Goal: Task Accomplishment & Management: Manage account settings

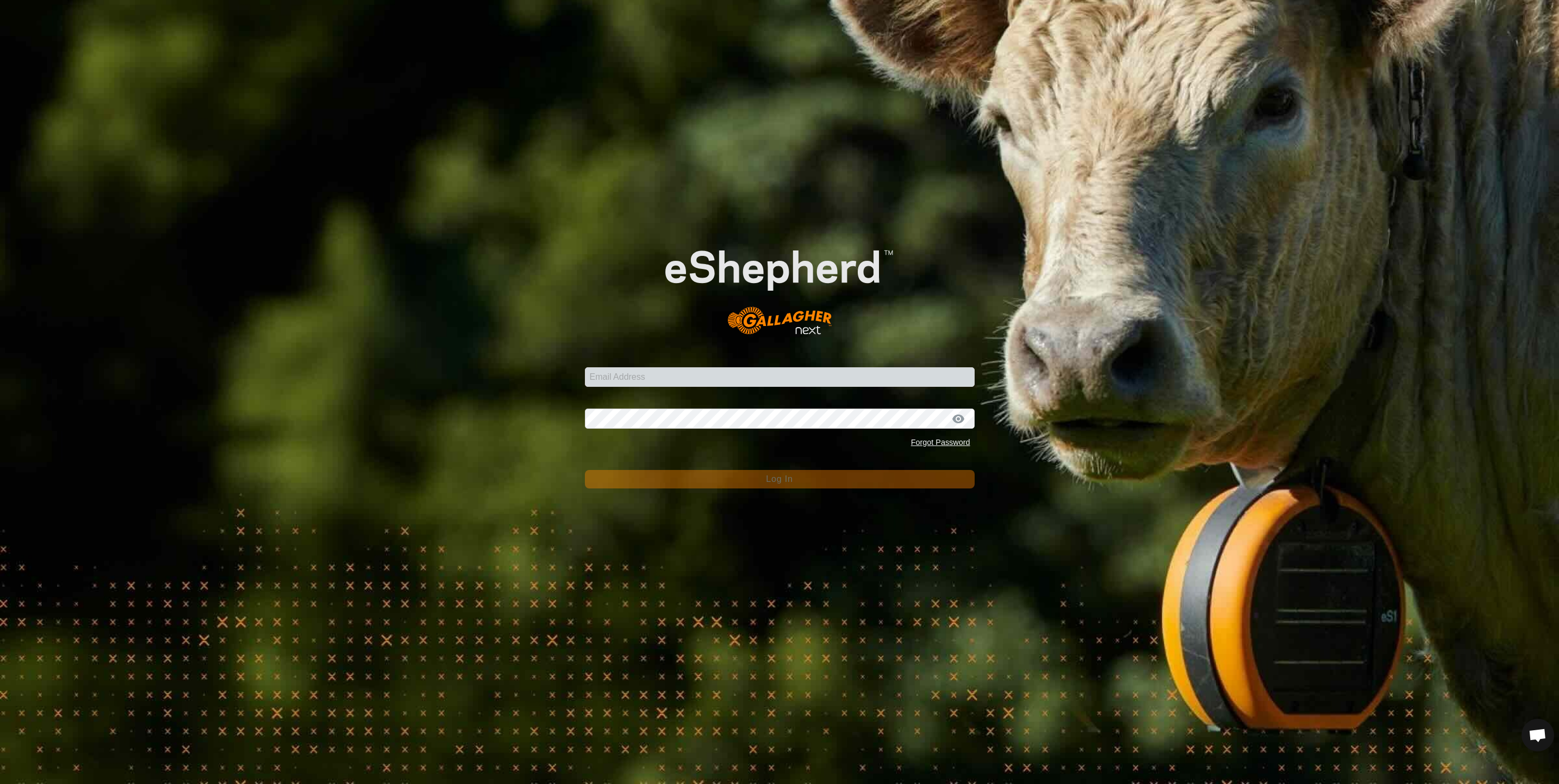
drag, startPoint x: 636, startPoint y: 362, endPoint x: 638, endPoint y: 397, distance: 35.1
click at [636, 364] on div "Email Address" at bounding box center [780, 371] width 390 height 33
click at [639, 378] on input "Email Address" at bounding box center [780, 377] width 390 height 19
type input "christie.pearson@nt.gov.au"
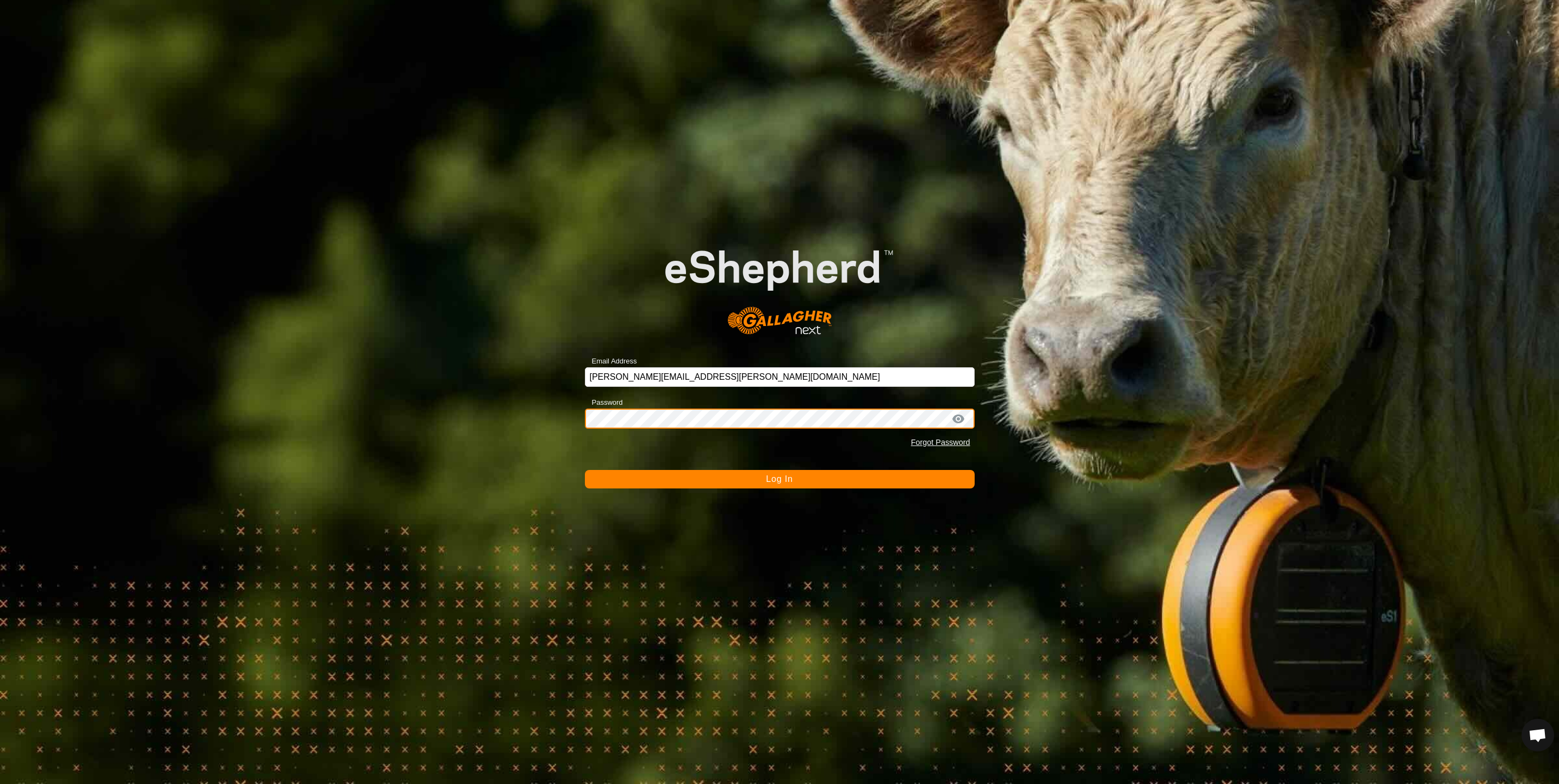
click at [585, 470] on button "Log In" at bounding box center [780, 479] width 390 height 19
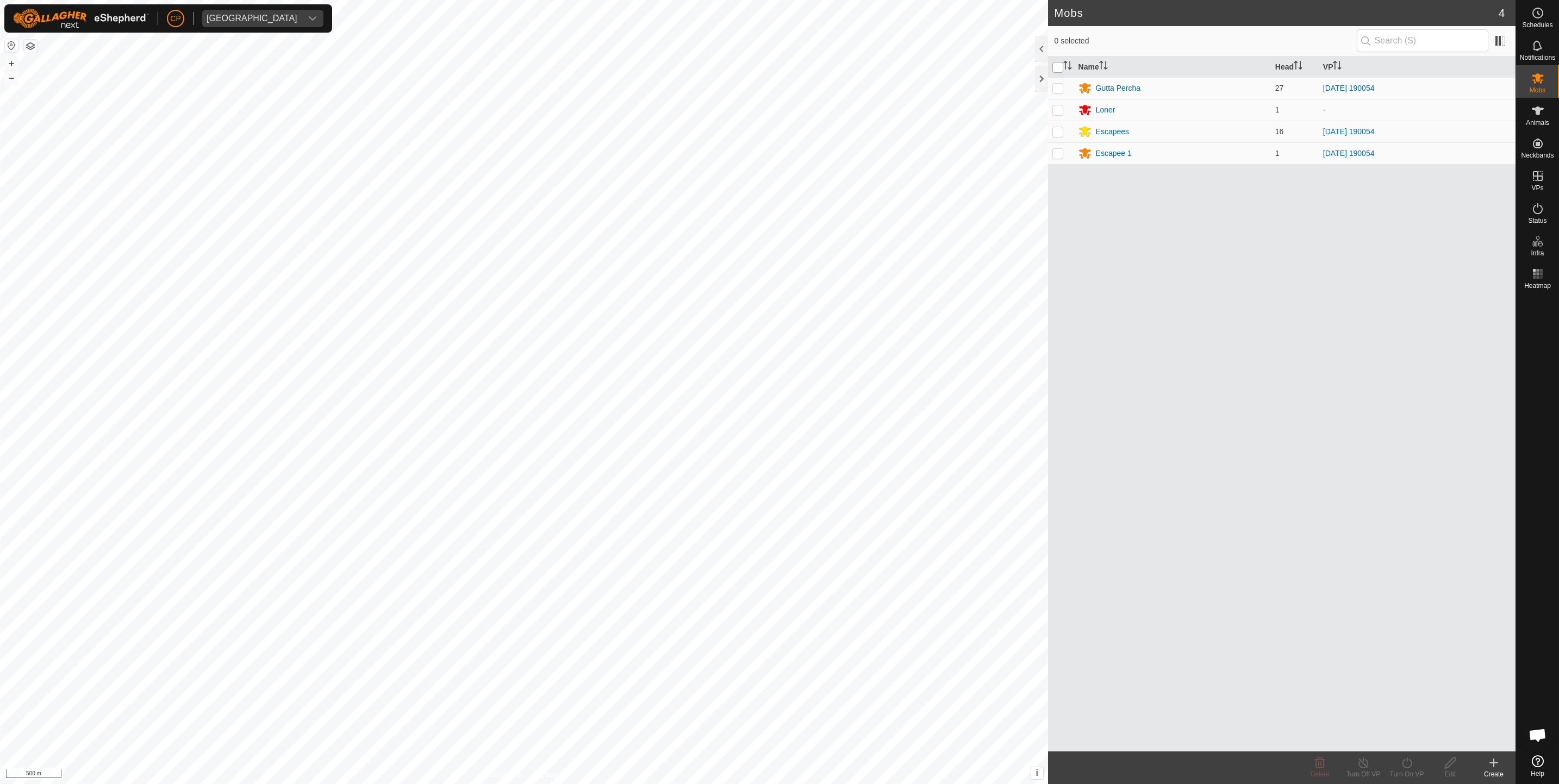
click at [1060, 68] on input "checkbox" at bounding box center [1058, 67] width 11 height 11
checkbox input "true"
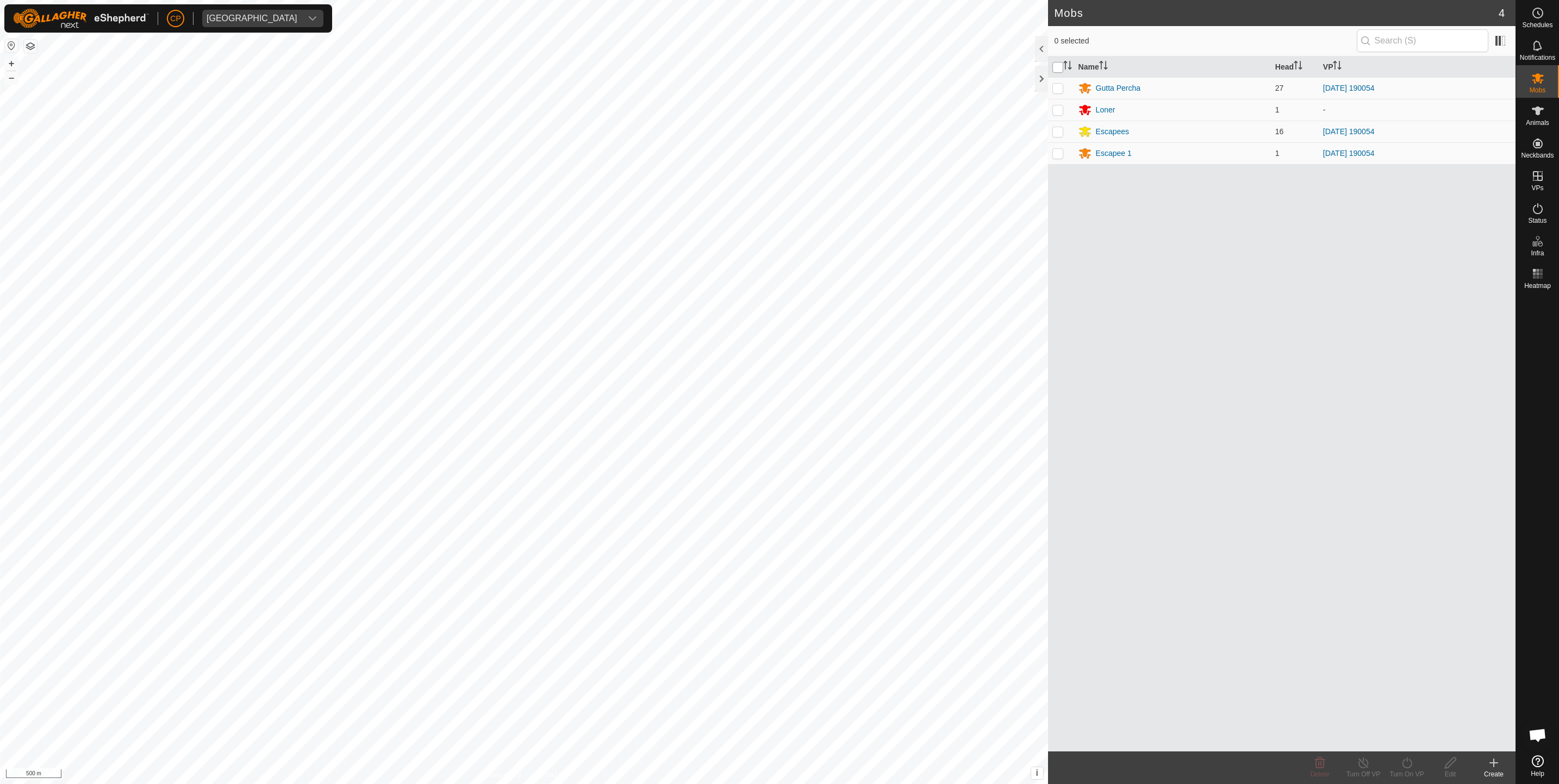
checkbox input "true"
click at [1362, 763] on icon at bounding box center [1364, 763] width 13 height 13
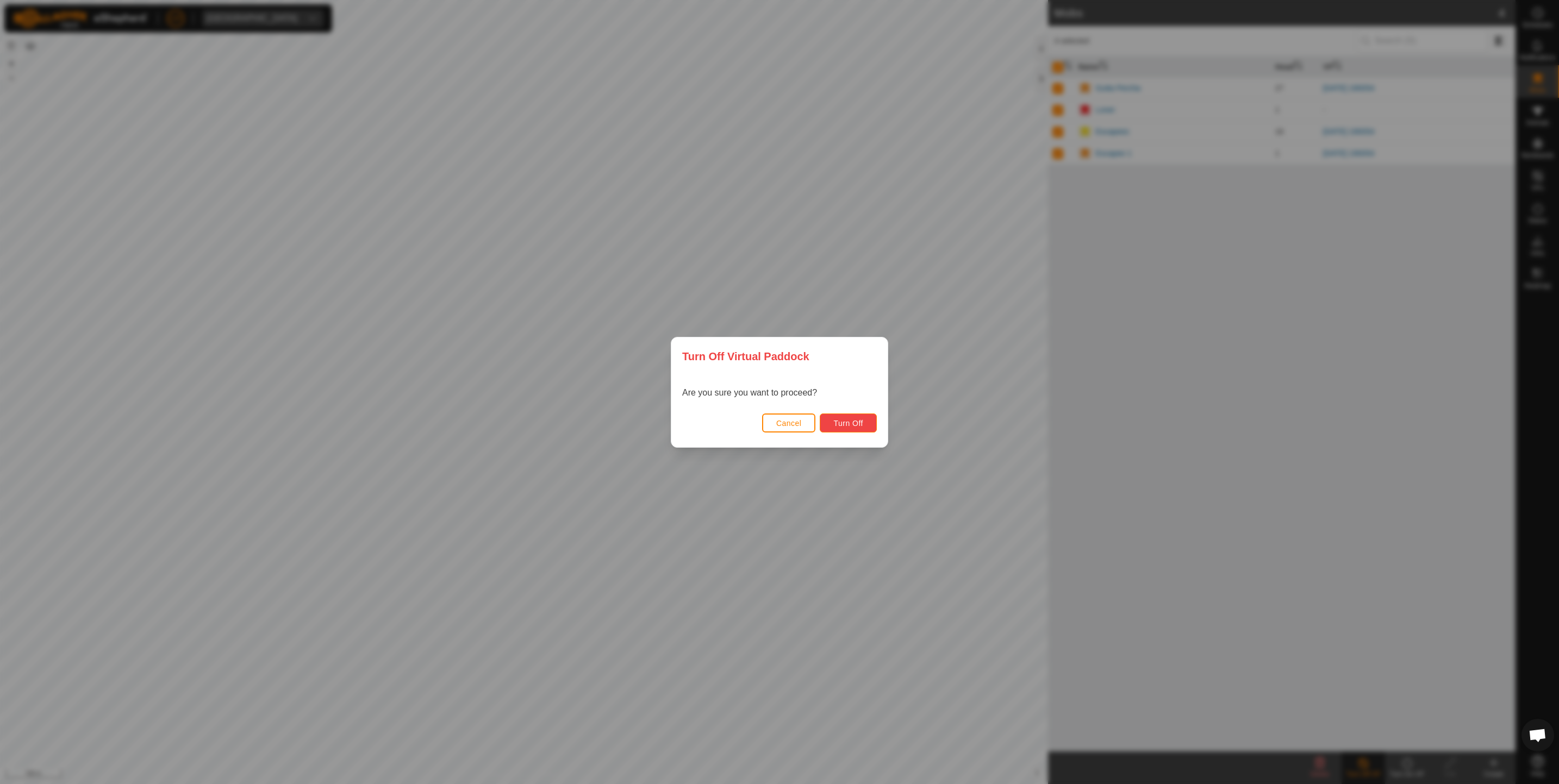
click at [840, 426] on span "Turn Off" at bounding box center [848, 423] width 30 height 8
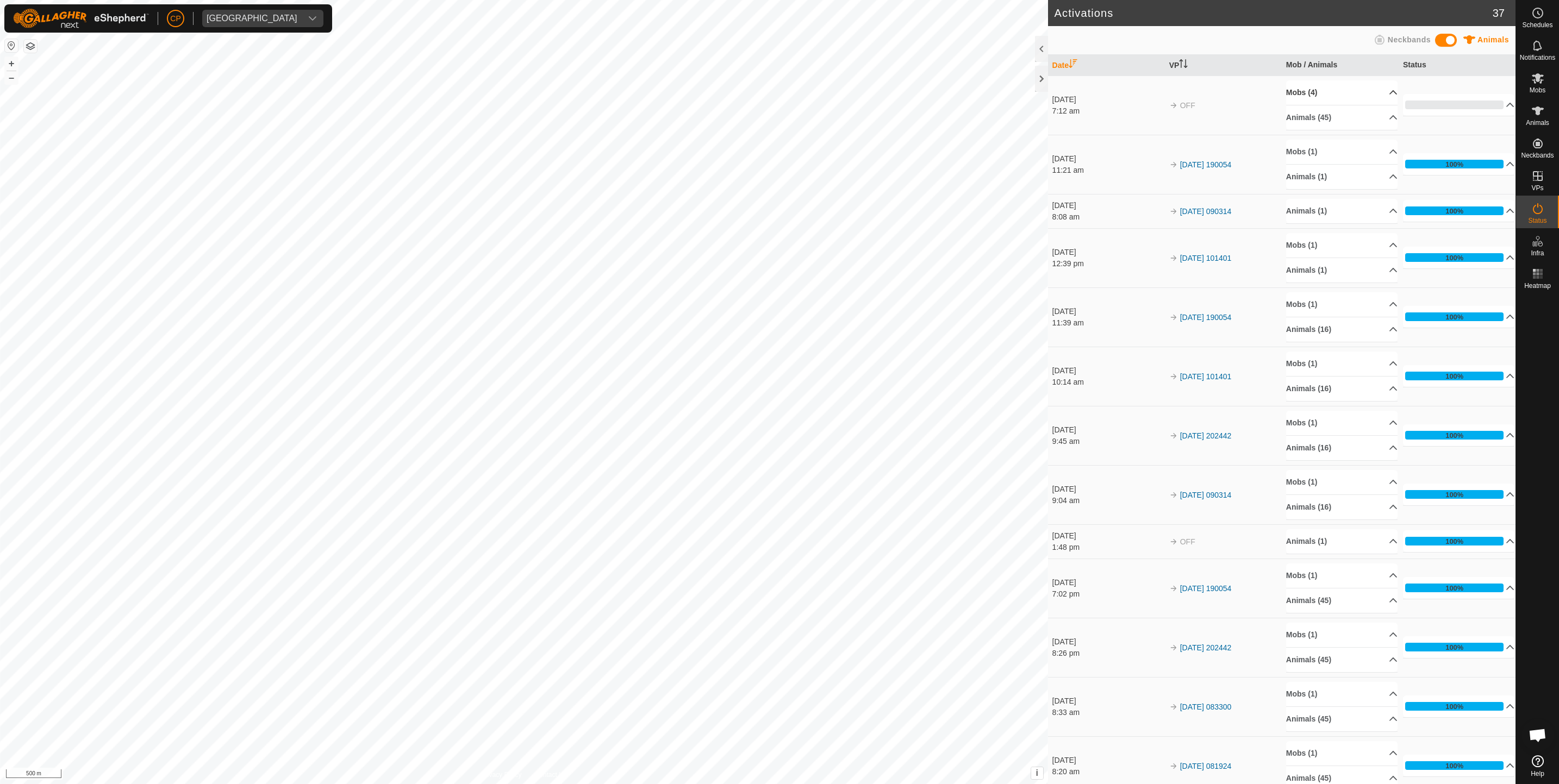
click at [1326, 98] on p-accordion-header "Mobs (4)" at bounding box center [1342, 93] width 112 height 24
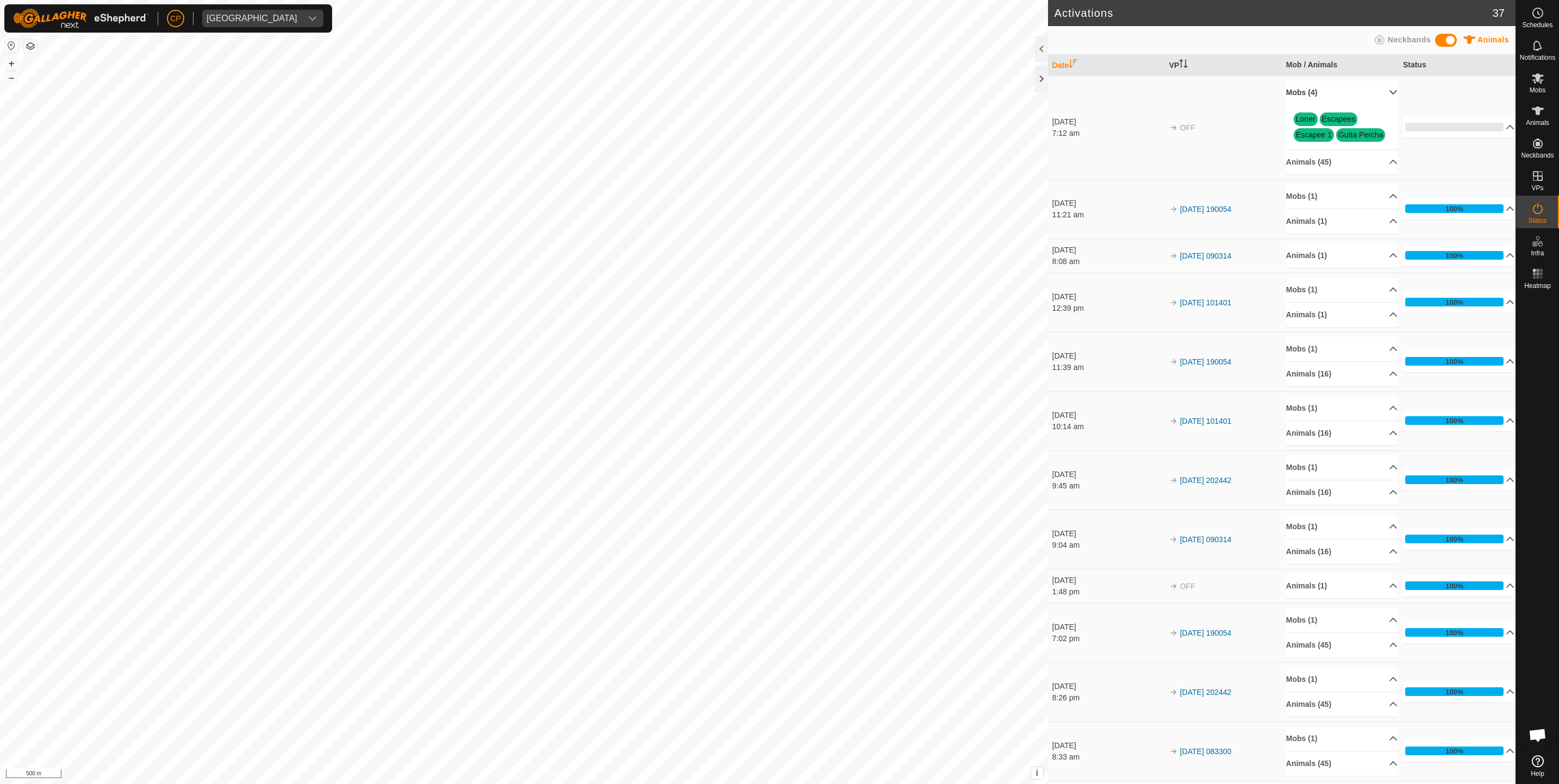
click at [1300, 134] on link "Escapee 1" at bounding box center [1313, 135] width 36 height 8
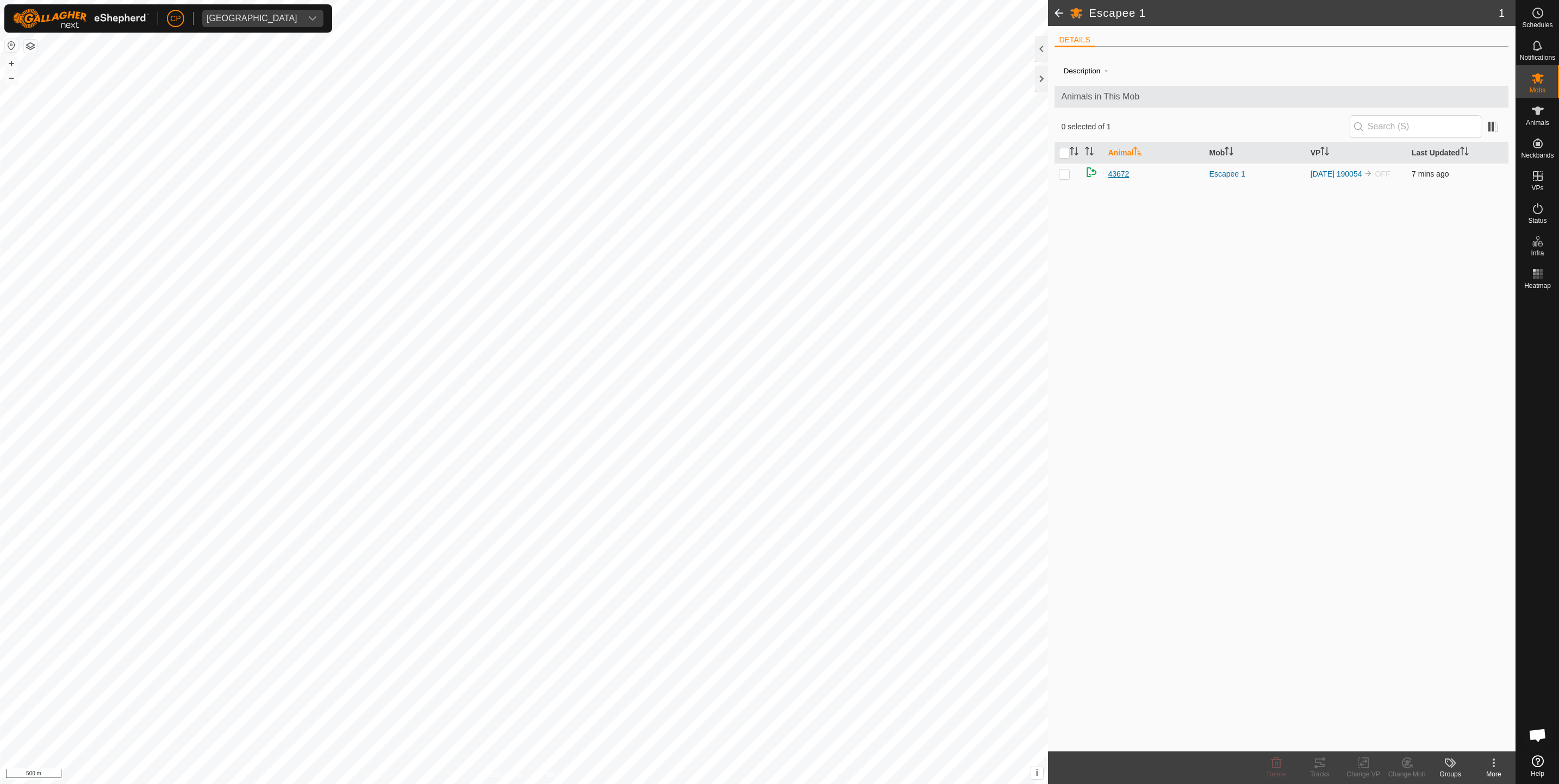
click at [1119, 174] on span "43672" at bounding box center [1118, 174] width 21 height 11
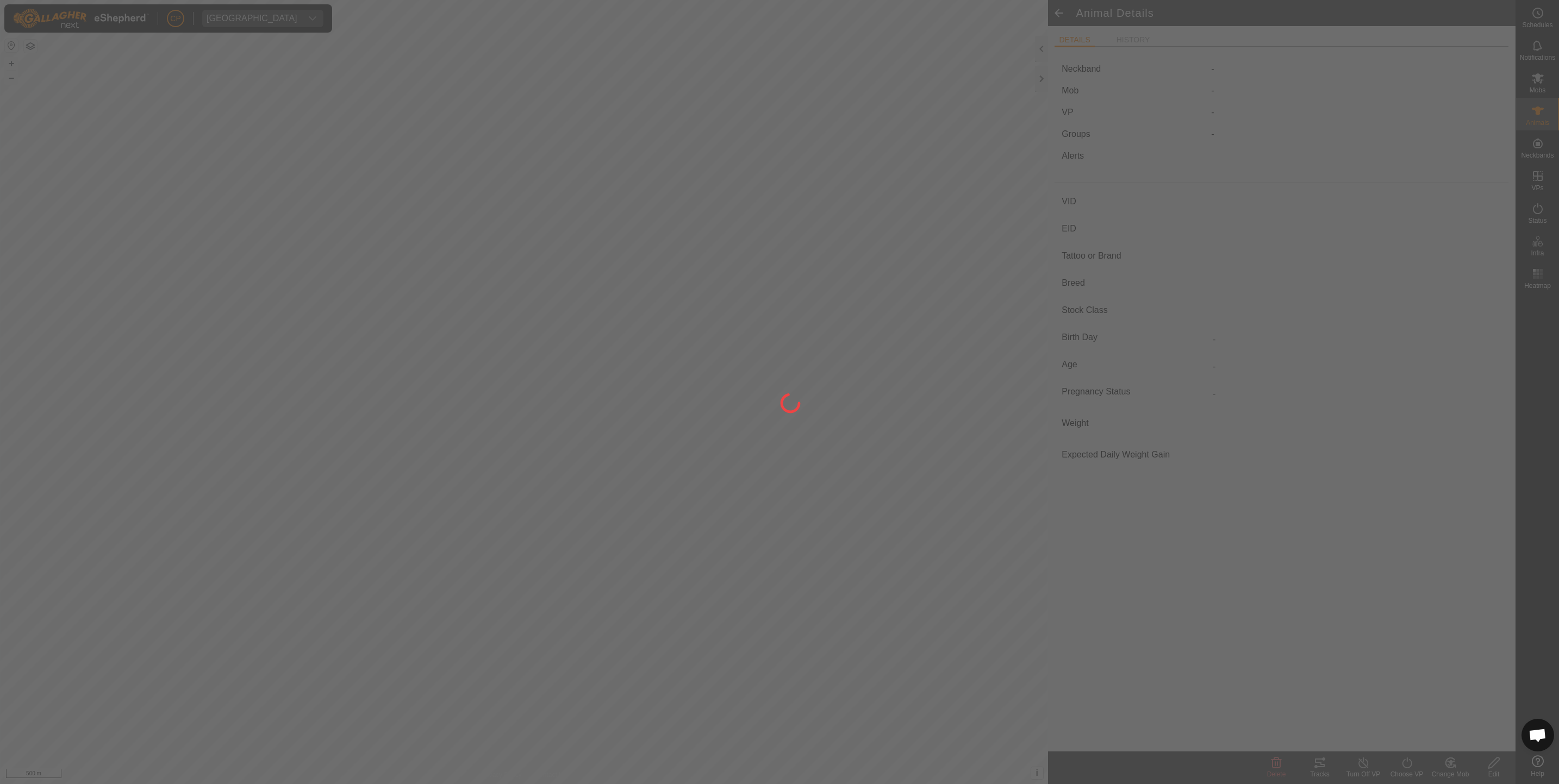
type input "43672"
type input "-"
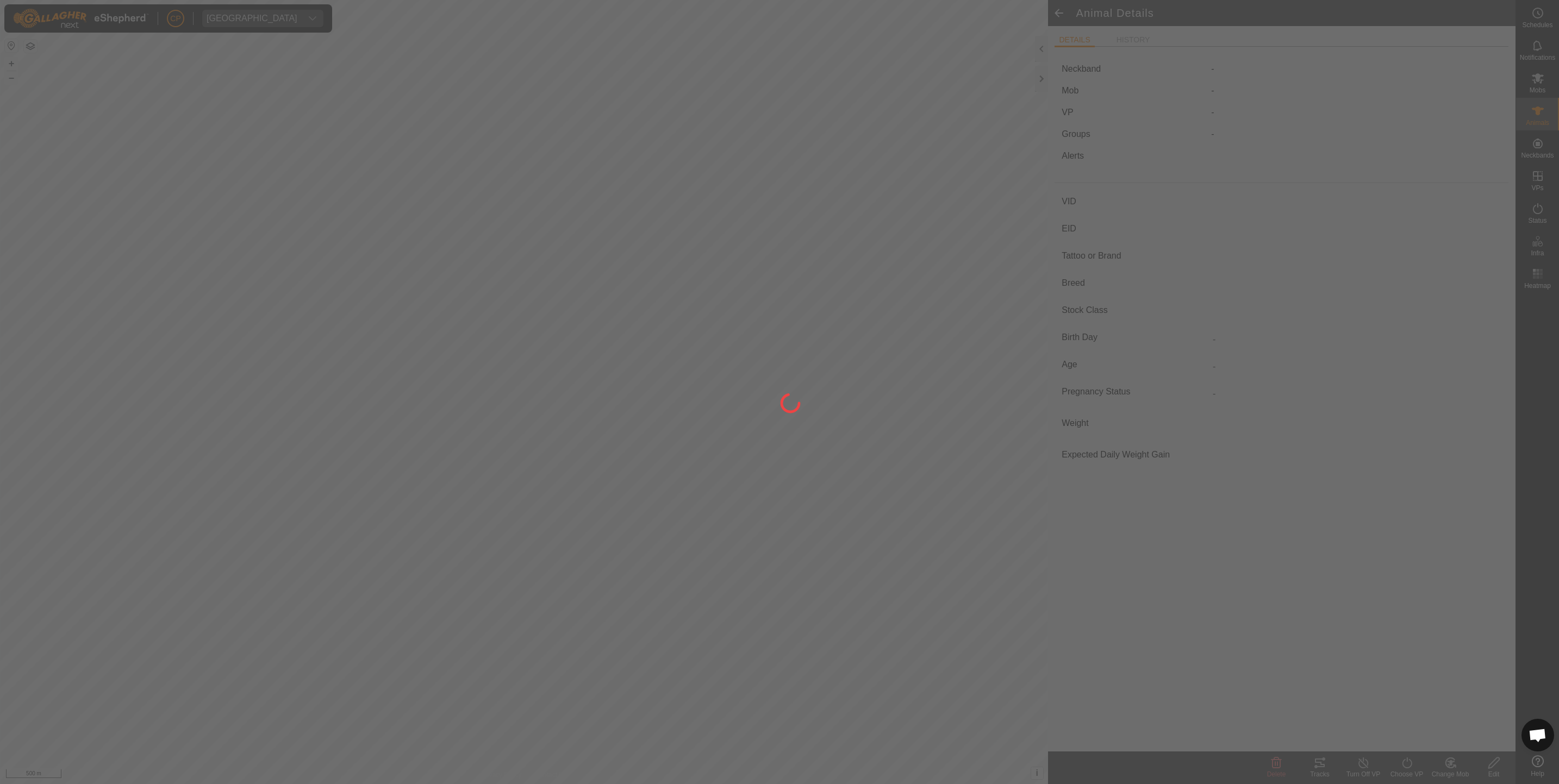
type input "-"
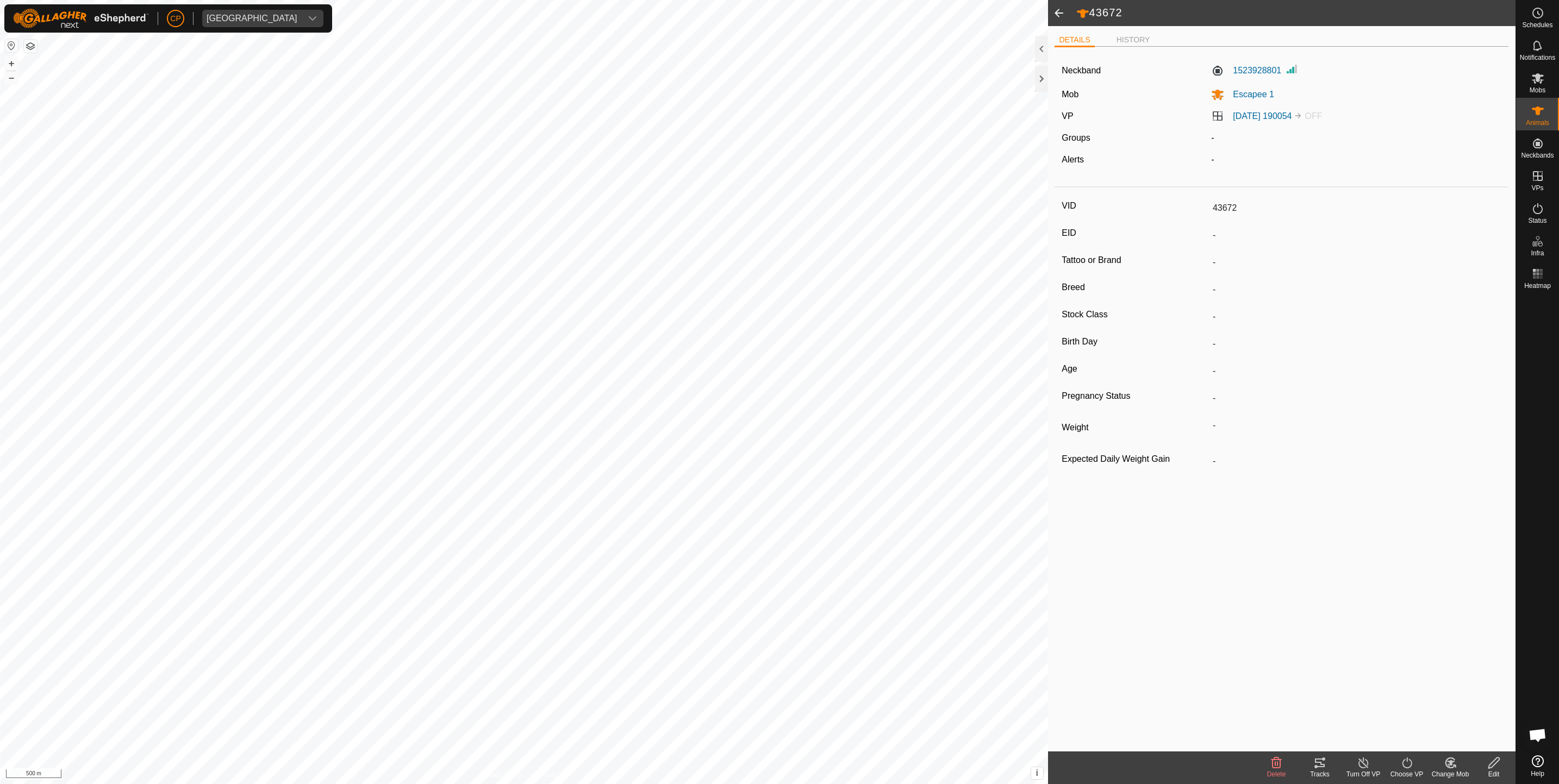
click at [1060, 12] on span at bounding box center [1059, 13] width 22 height 26
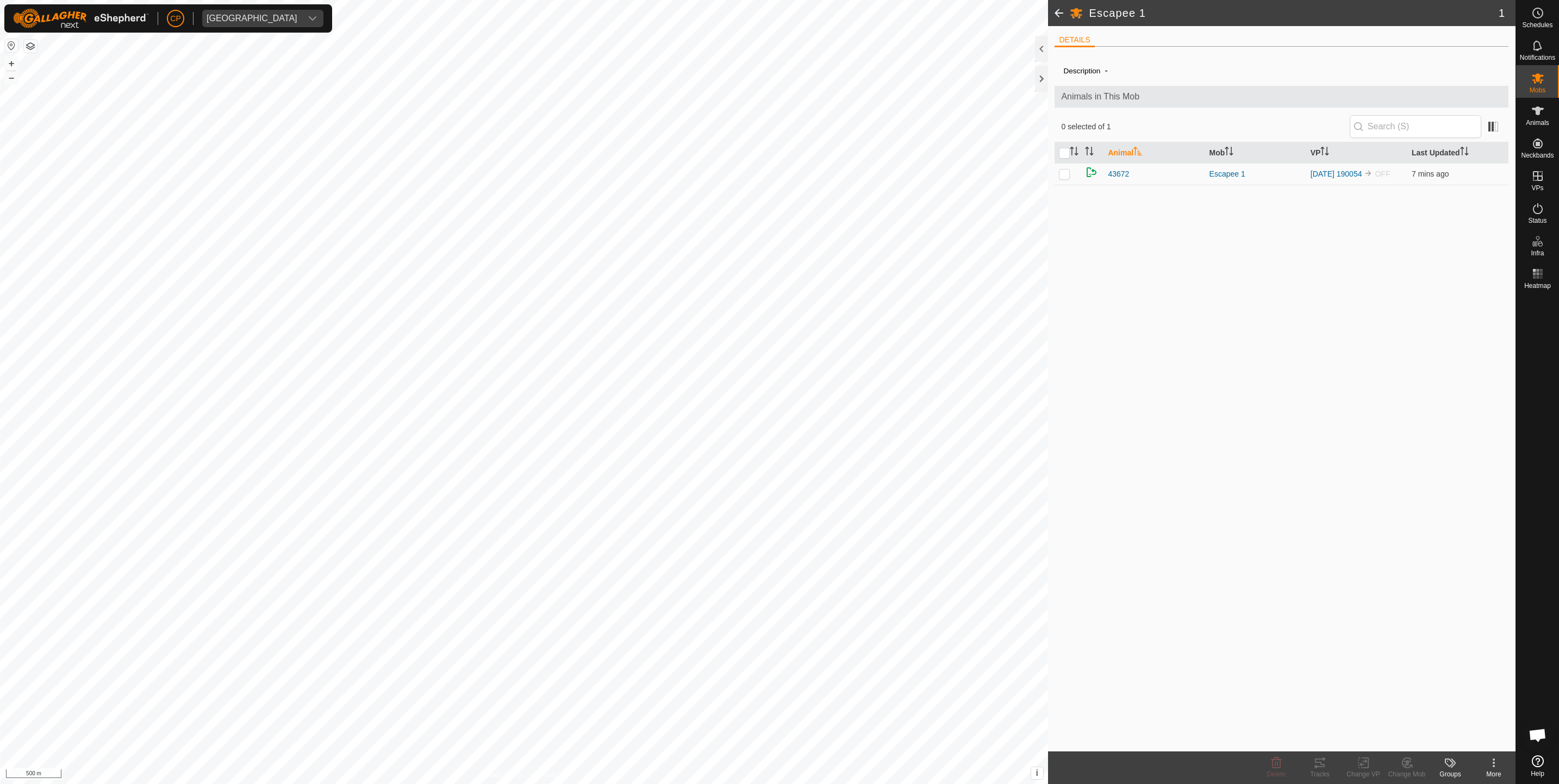
click at [1060, 12] on span at bounding box center [1059, 13] width 22 height 26
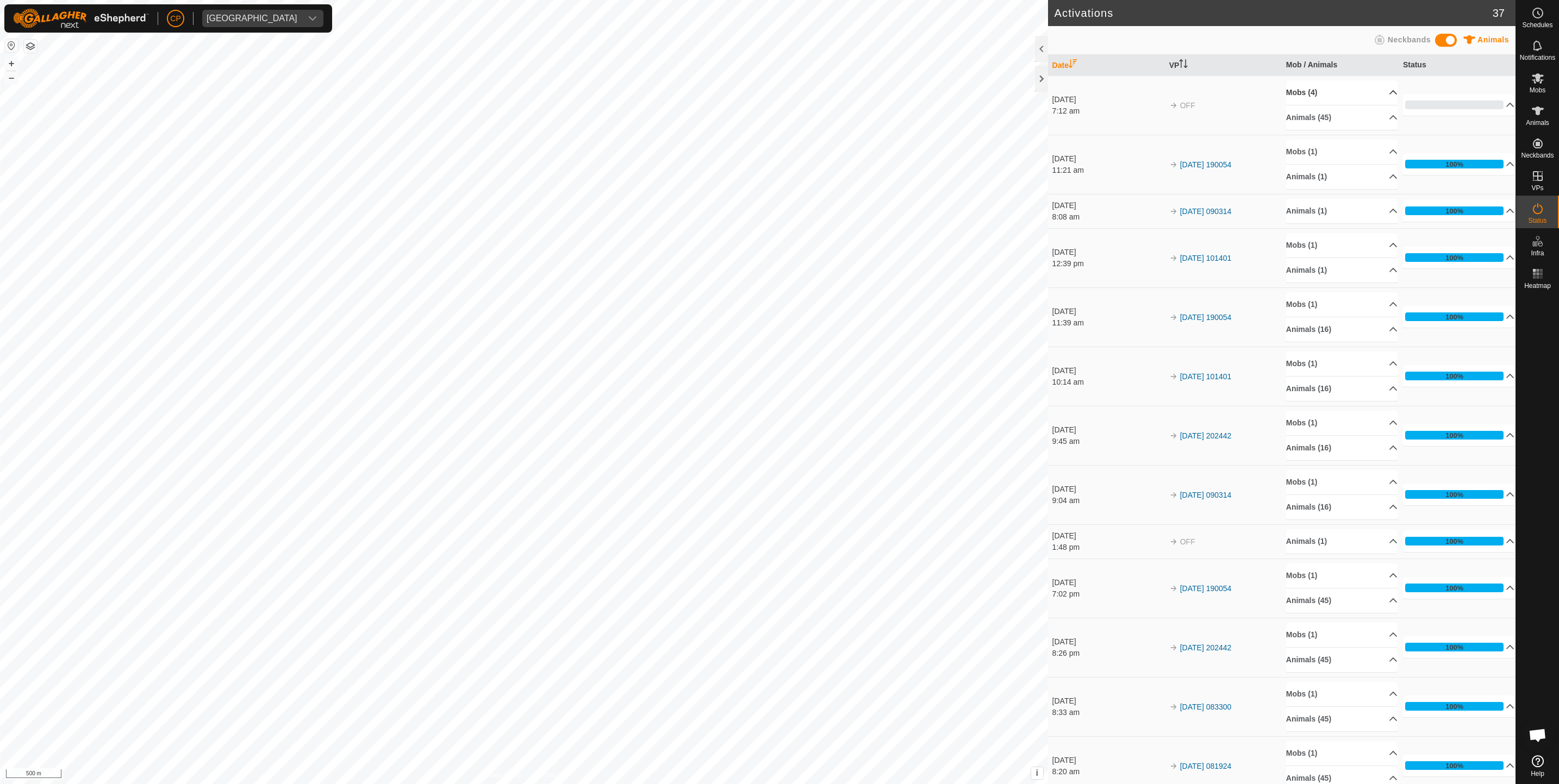
click at [1375, 93] on p-accordion-header "Mobs (4)" at bounding box center [1342, 93] width 112 height 24
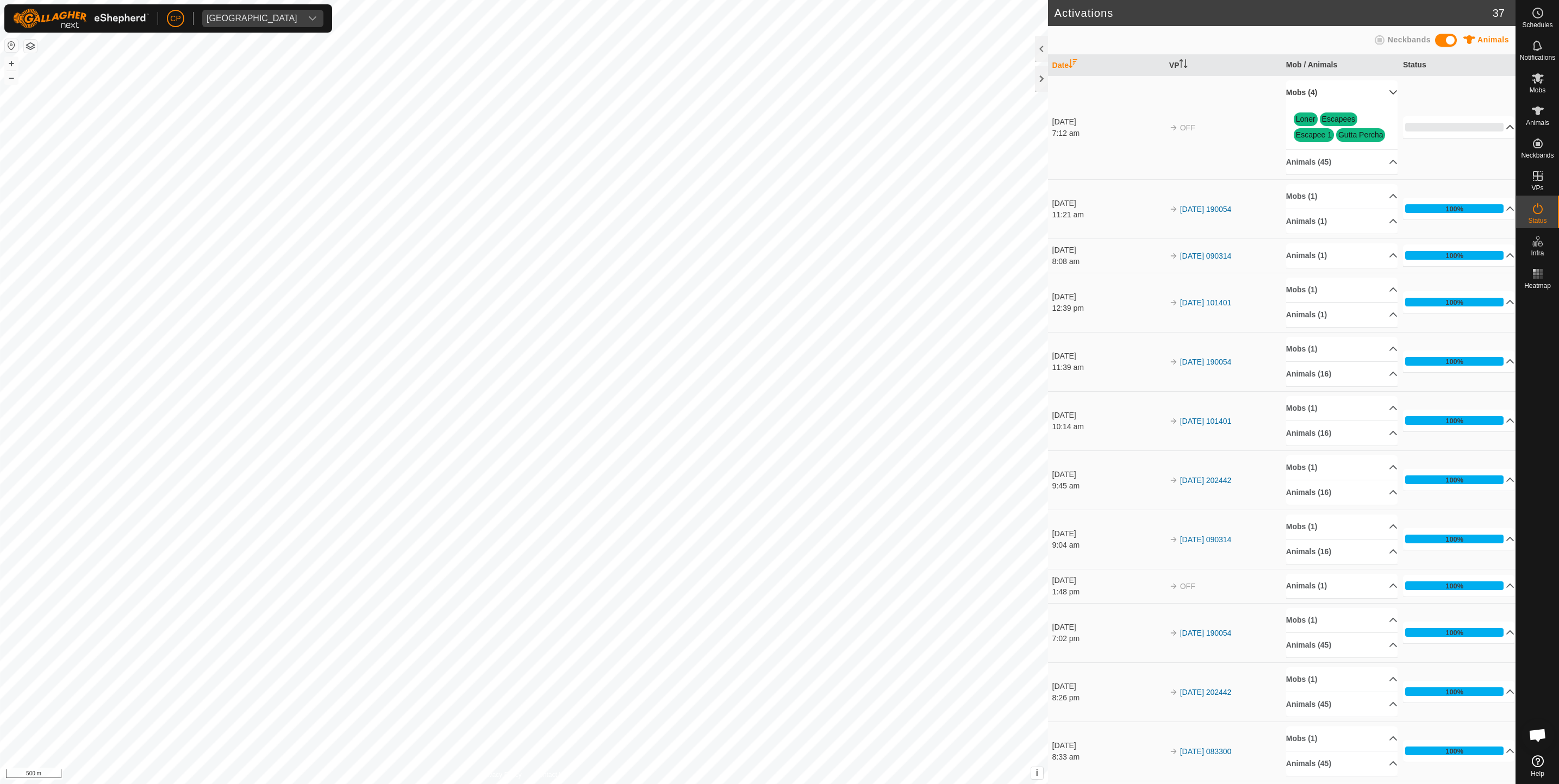
click at [1496, 129] on p-accordion-header "0%" at bounding box center [1459, 127] width 112 height 22
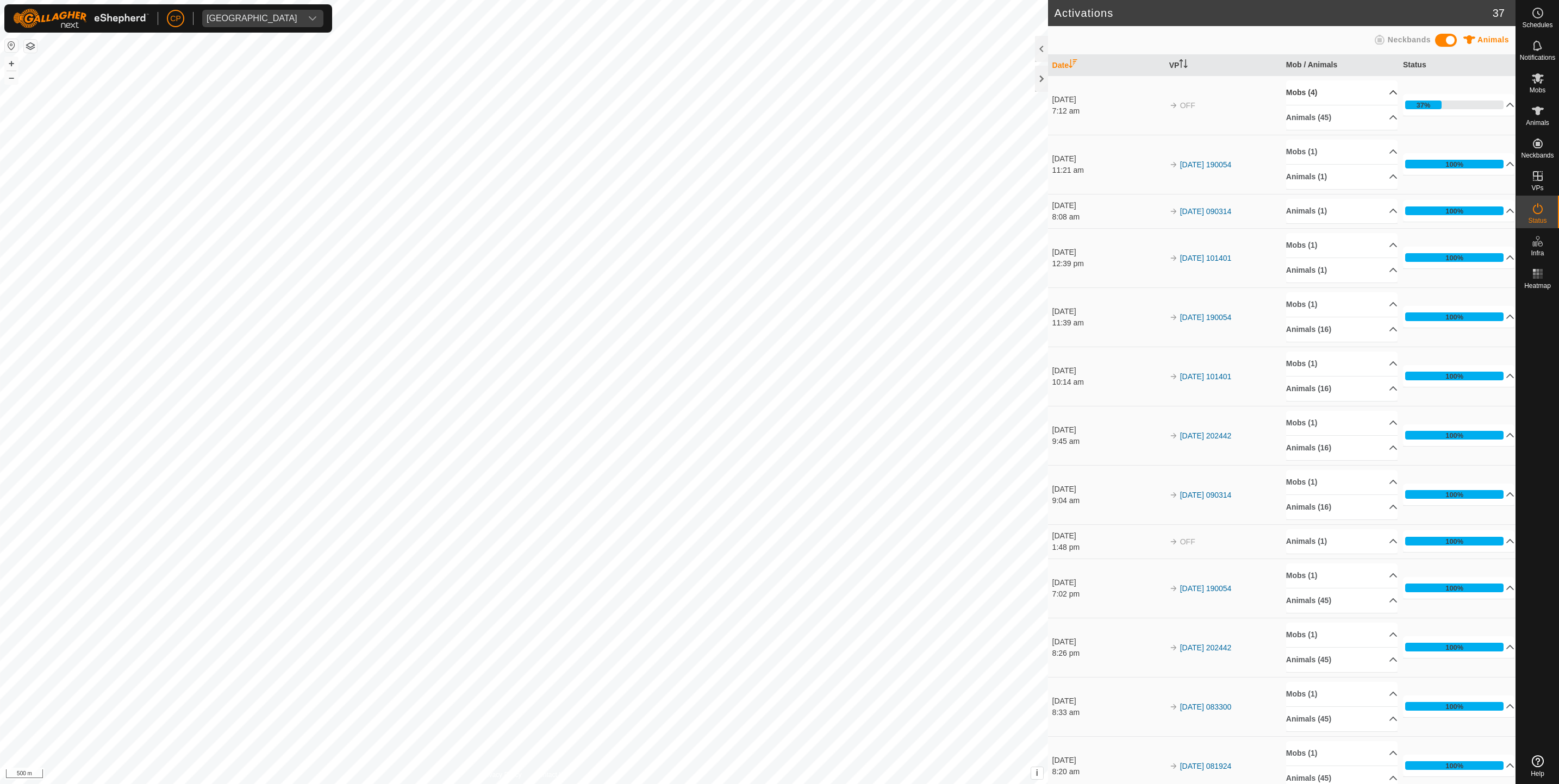
click at [1377, 94] on p-accordion-header "Mobs (4)" at bounding box center [1342, 93] width 112 height 24
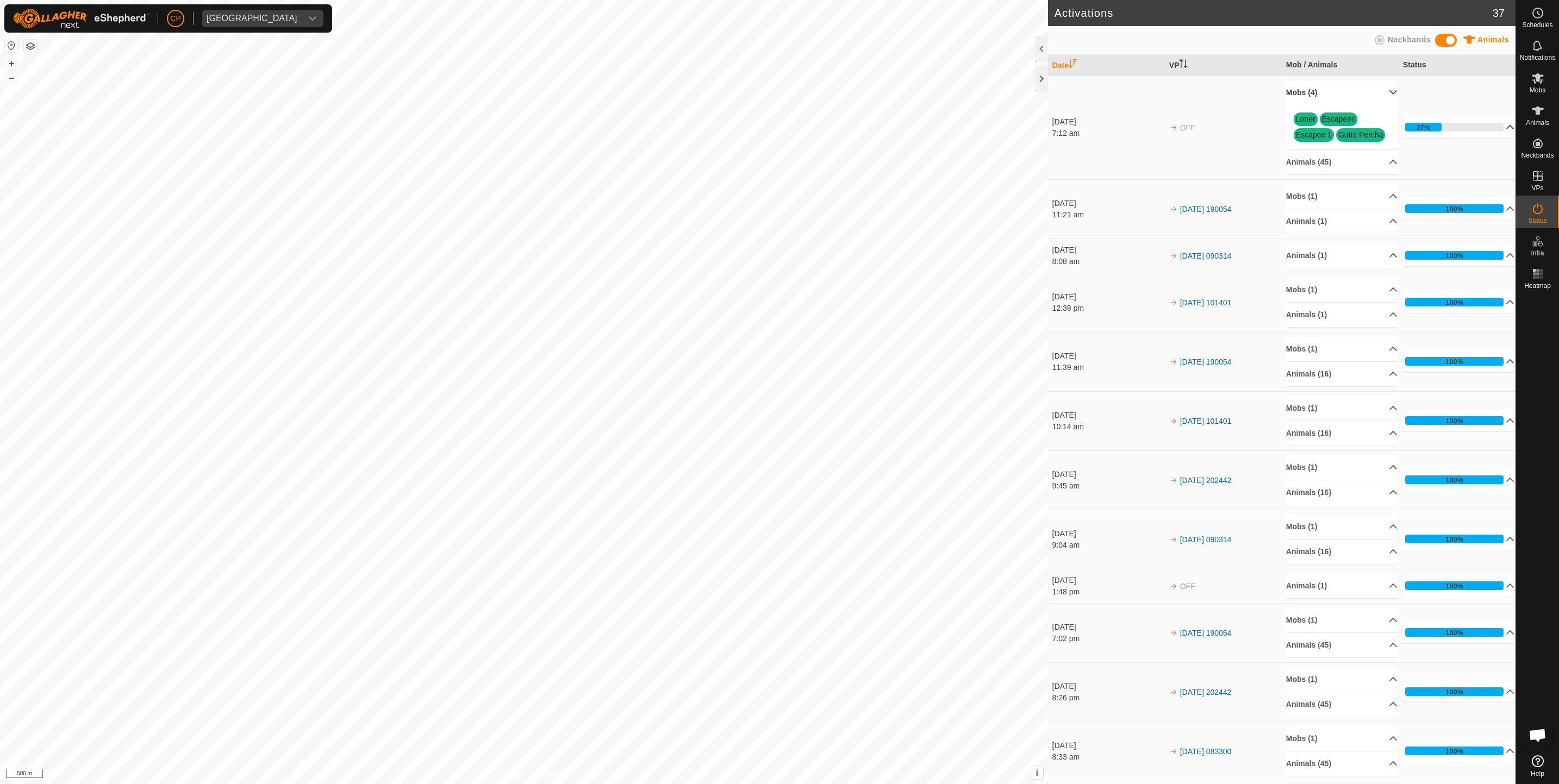
click at [1421, 137] on p-accordion-header "37%" at bounding box center [1459, 127] width 112 height 22
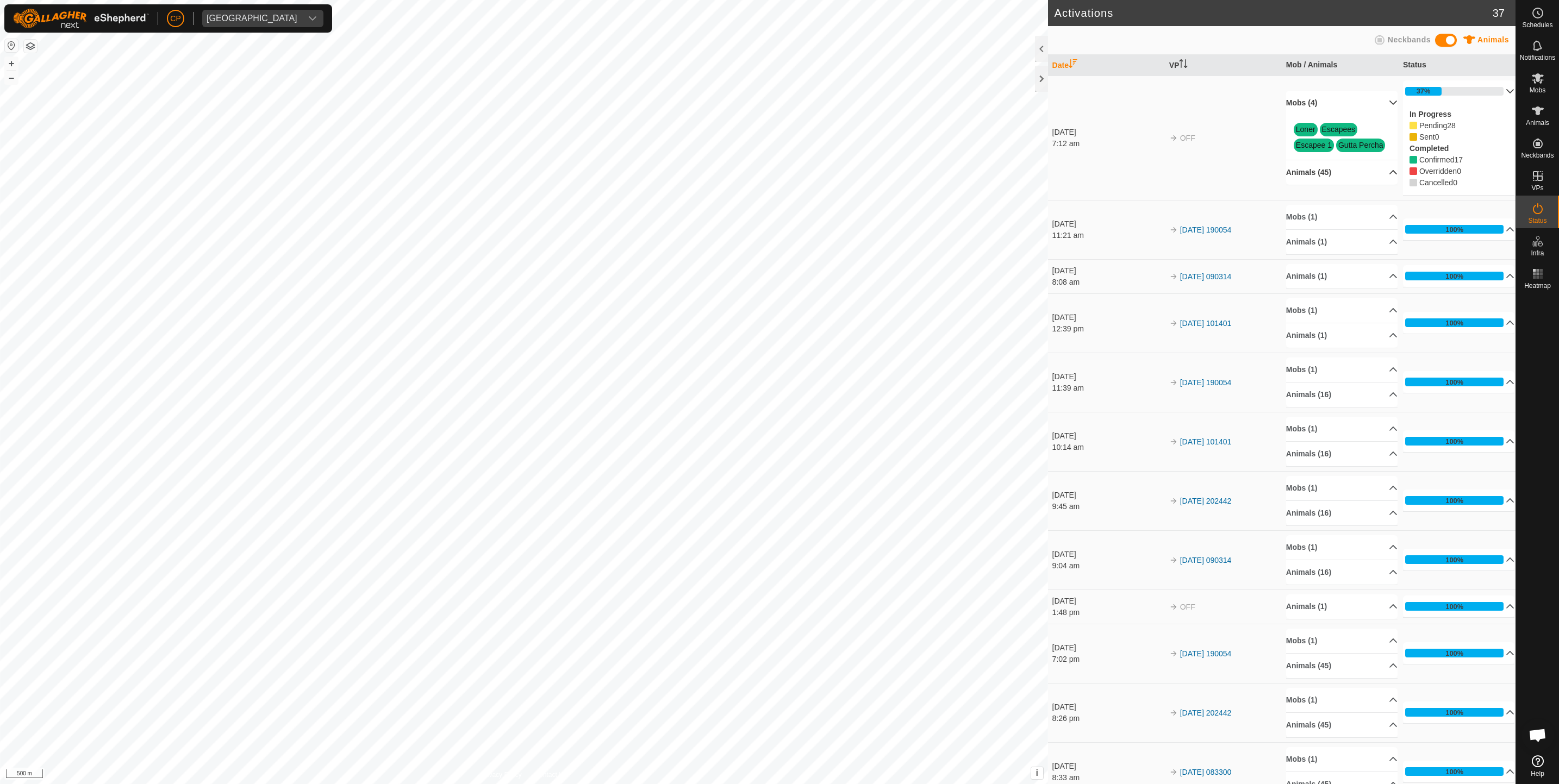
click at [1368, 183] on p-accordion-header "Animals (45)" at bounding box center [1342, 172] width 112 height 24
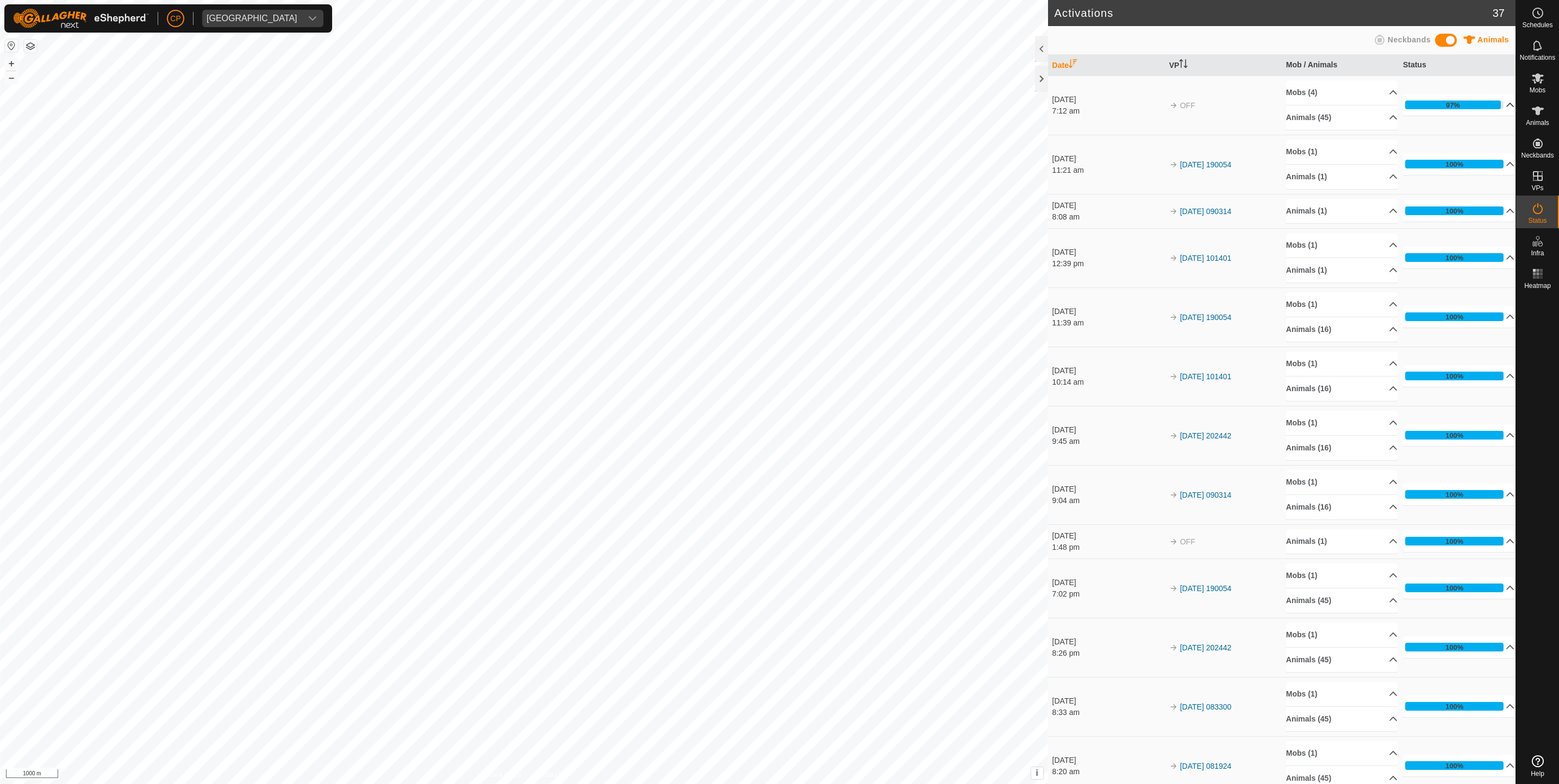
click at [1496, 104] on p-accordion-header "97%" at bounding box center [1459, 105] width 112 height 22
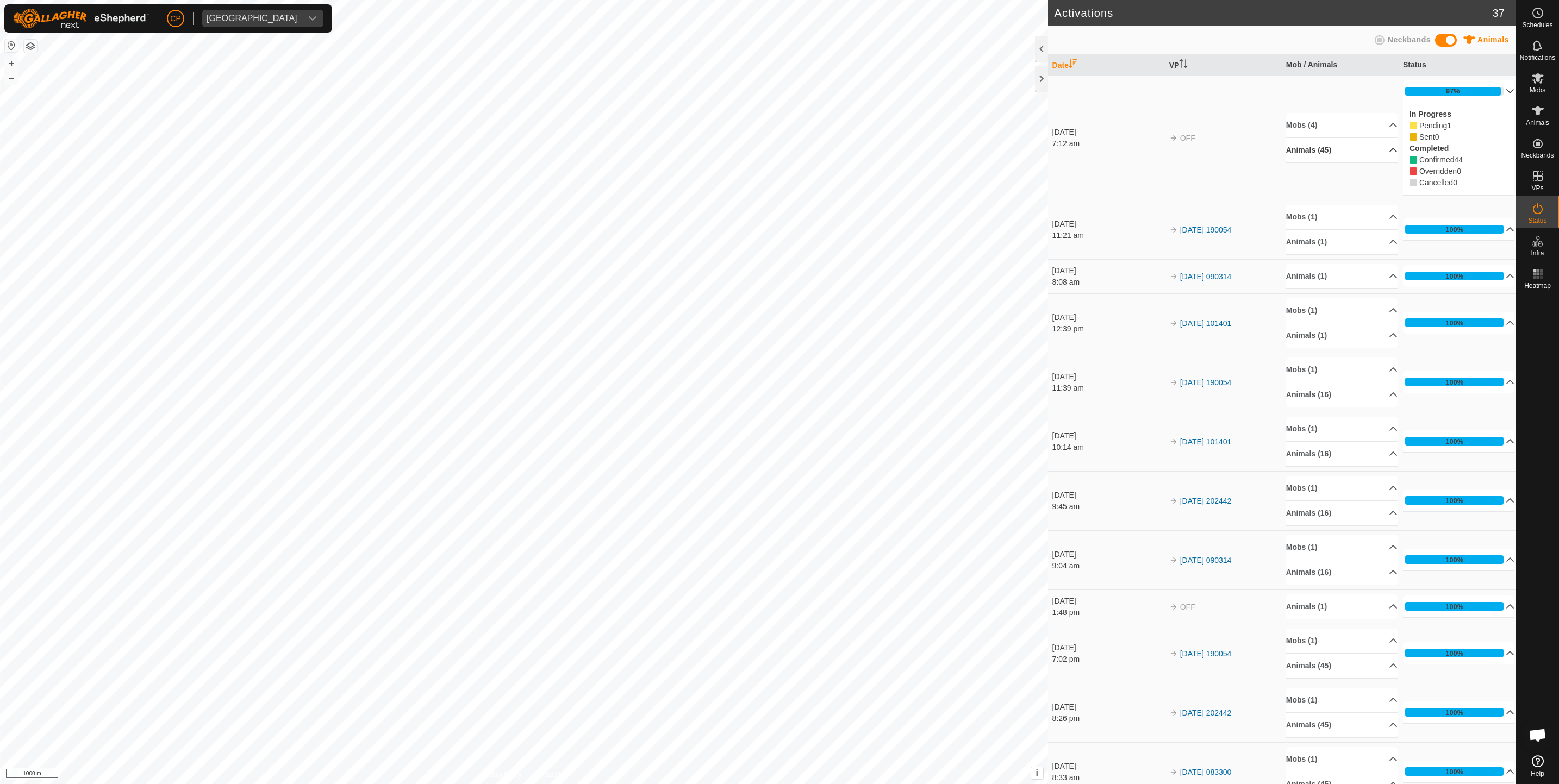
click at [1321, 150] on p-accordion-header "Animals (45)" at bounding box center [1342, 150] width 112 height 24
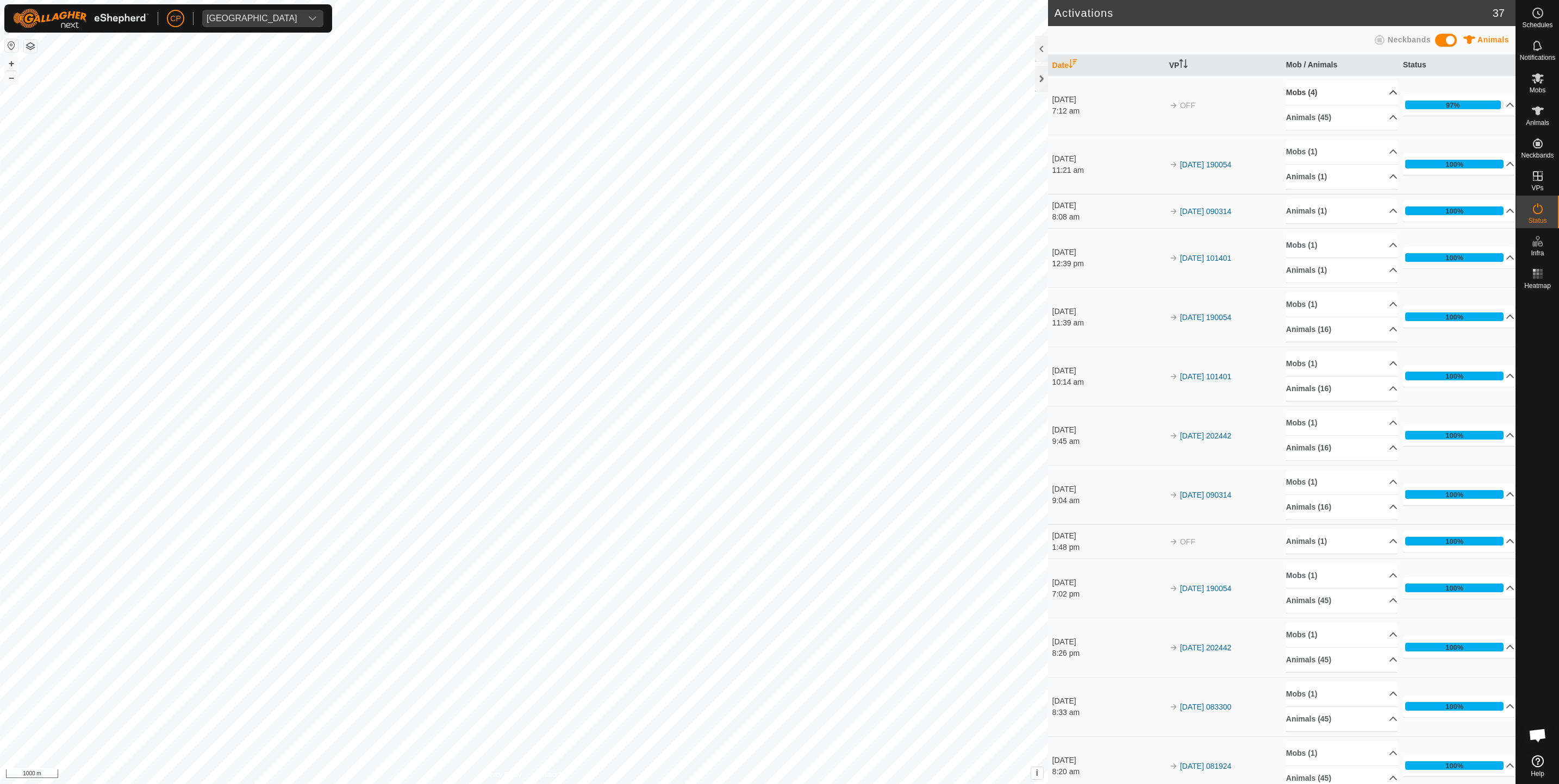
click at [1334, 96] on p-accordion-header "Mobs (4)" at bounding box center [1342, 93] width 112 height 24
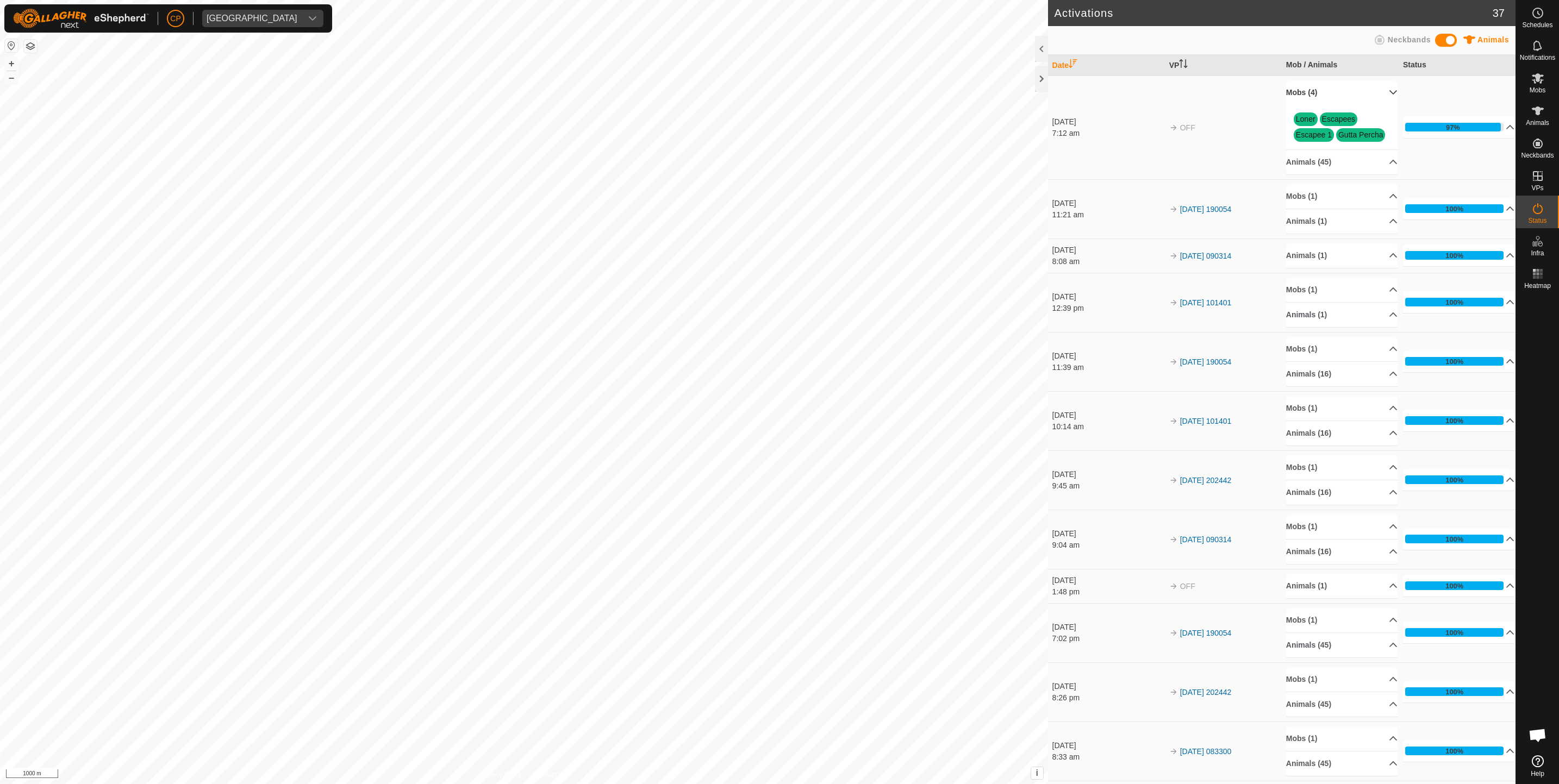
click at [1334, 96] on p-accordion-header "Mobs (4)" at bounding box center [1342, 93] width 112 height 24
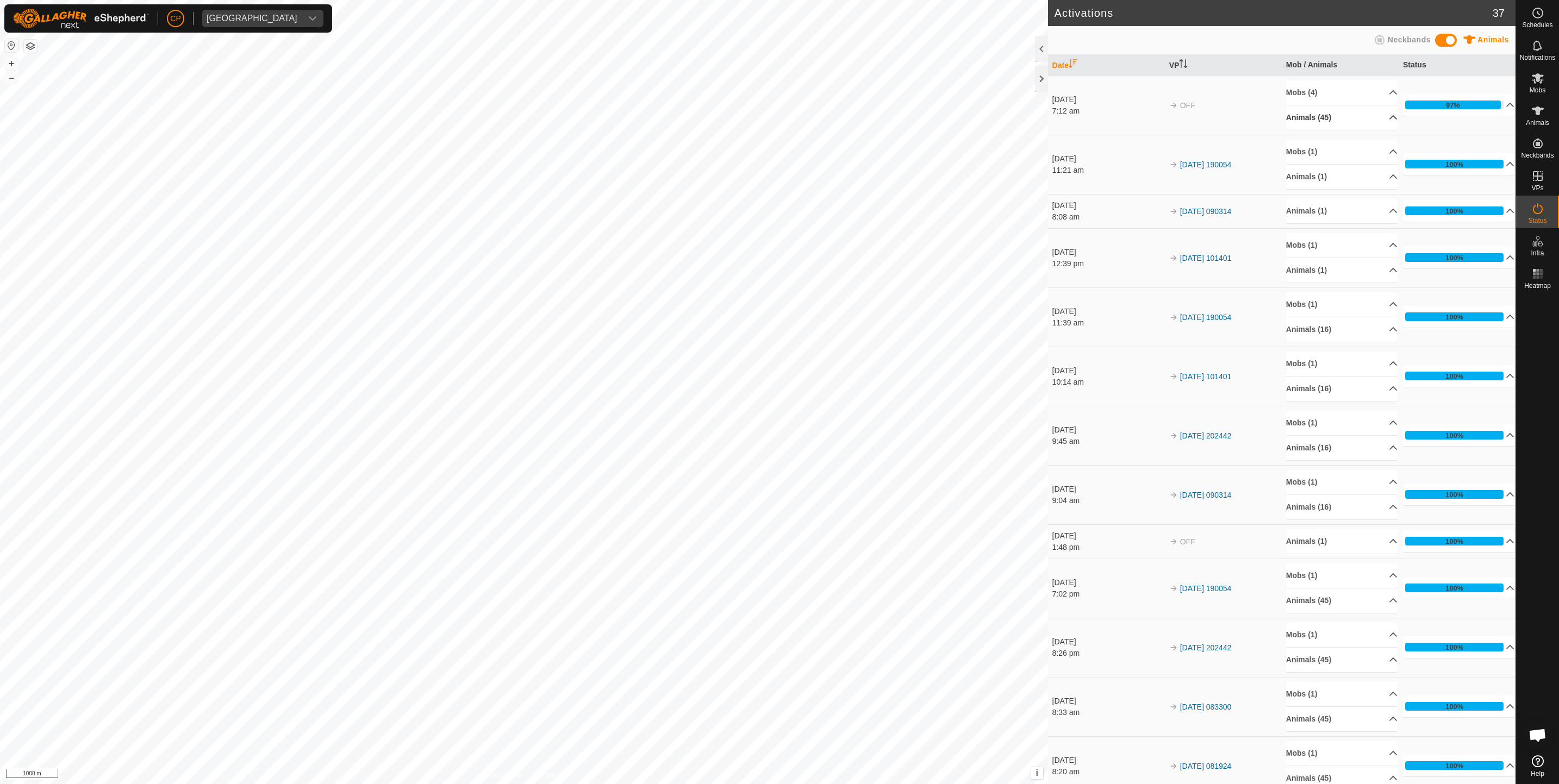
click at [1322, 117] on p-accordion-header "Animals (45)" at bounding box center [1342, 117] width 112 height 24
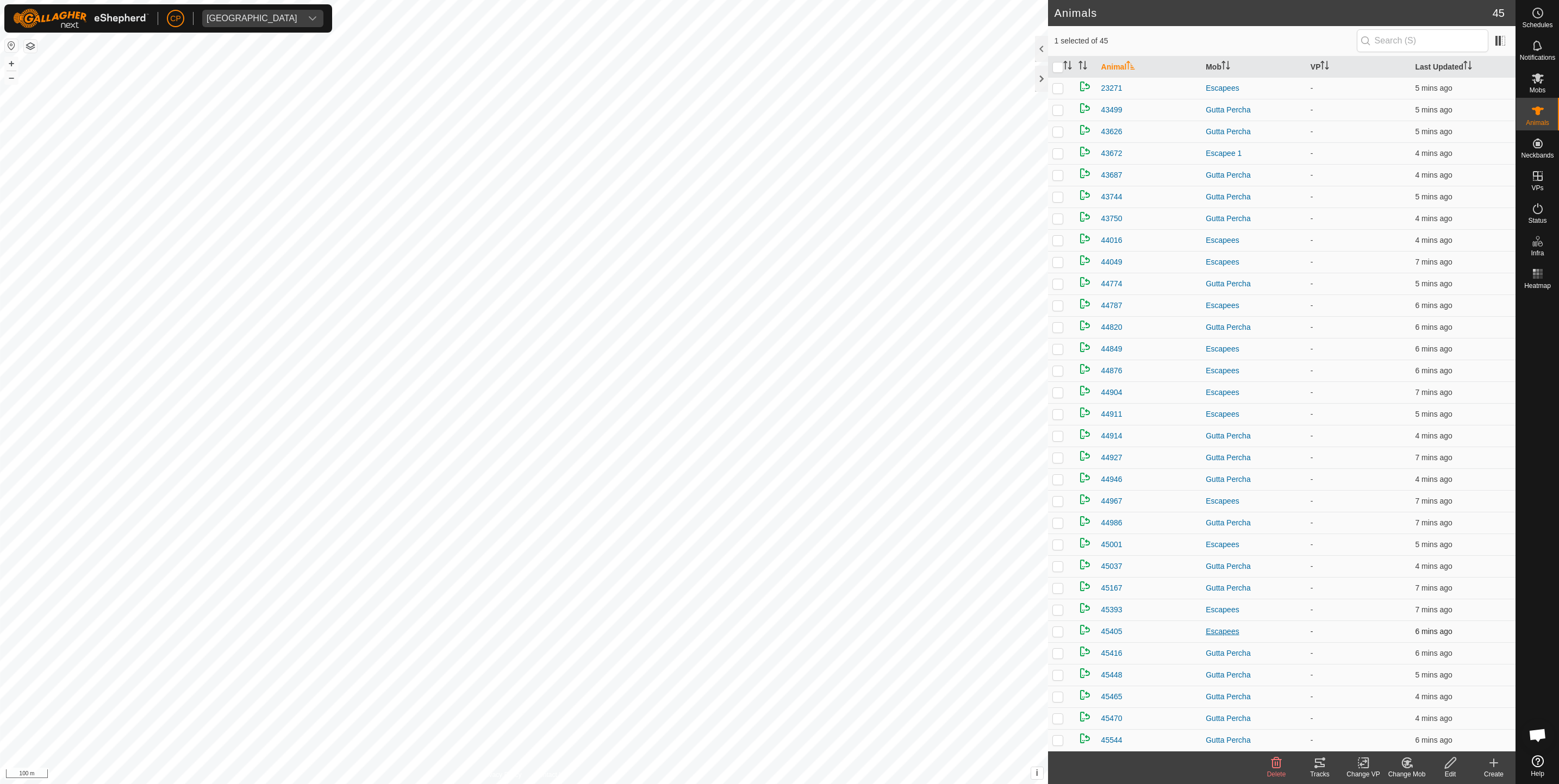
scroll to position [305, 0]
click at [1543, 214] on icon at bounding box center [1538, 209] width 13 height 13
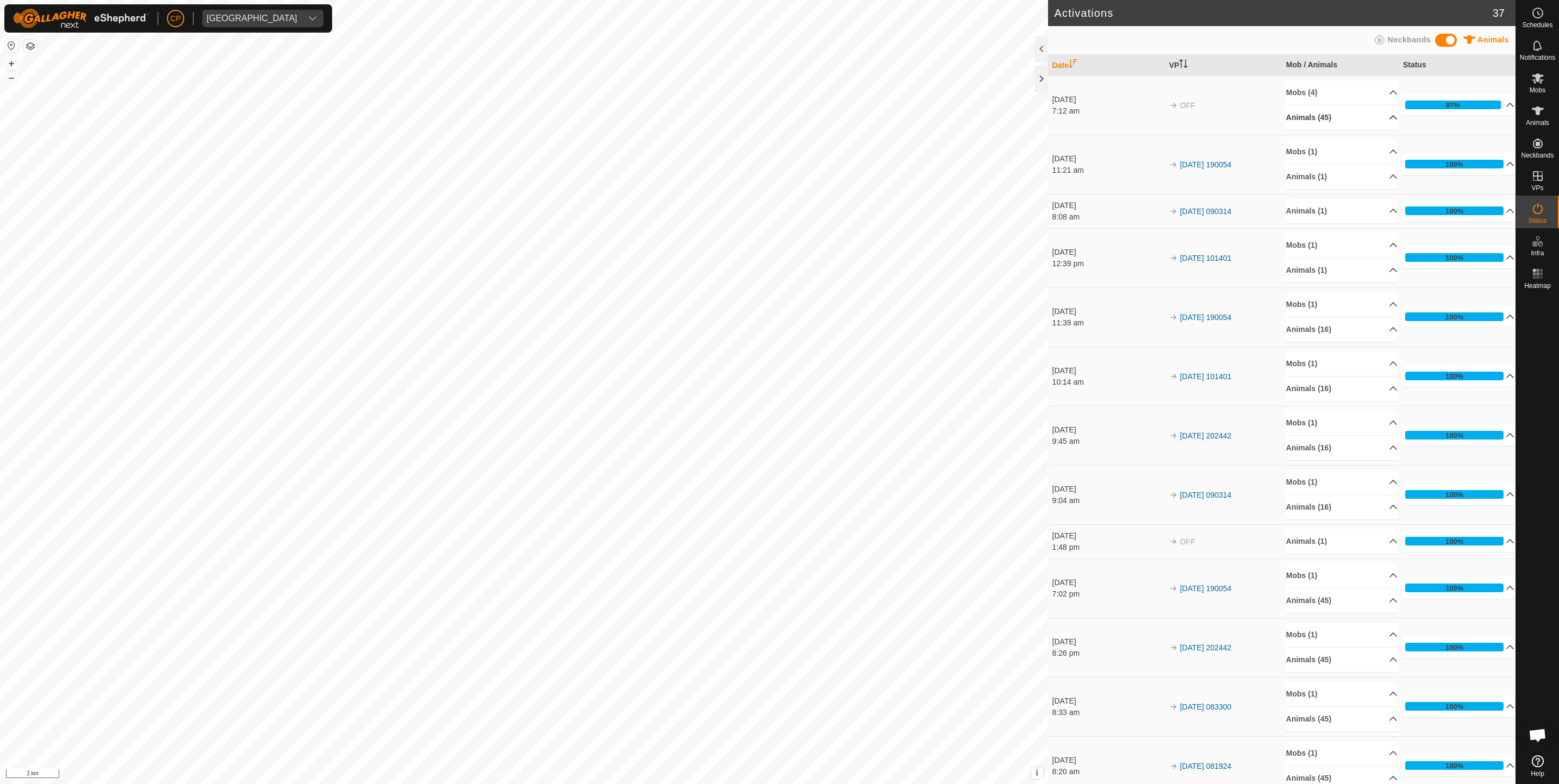
click at [1360, 116] on p-accordion-header "Animals (45)" at bounding box center [1342, 117] width 112 height 24
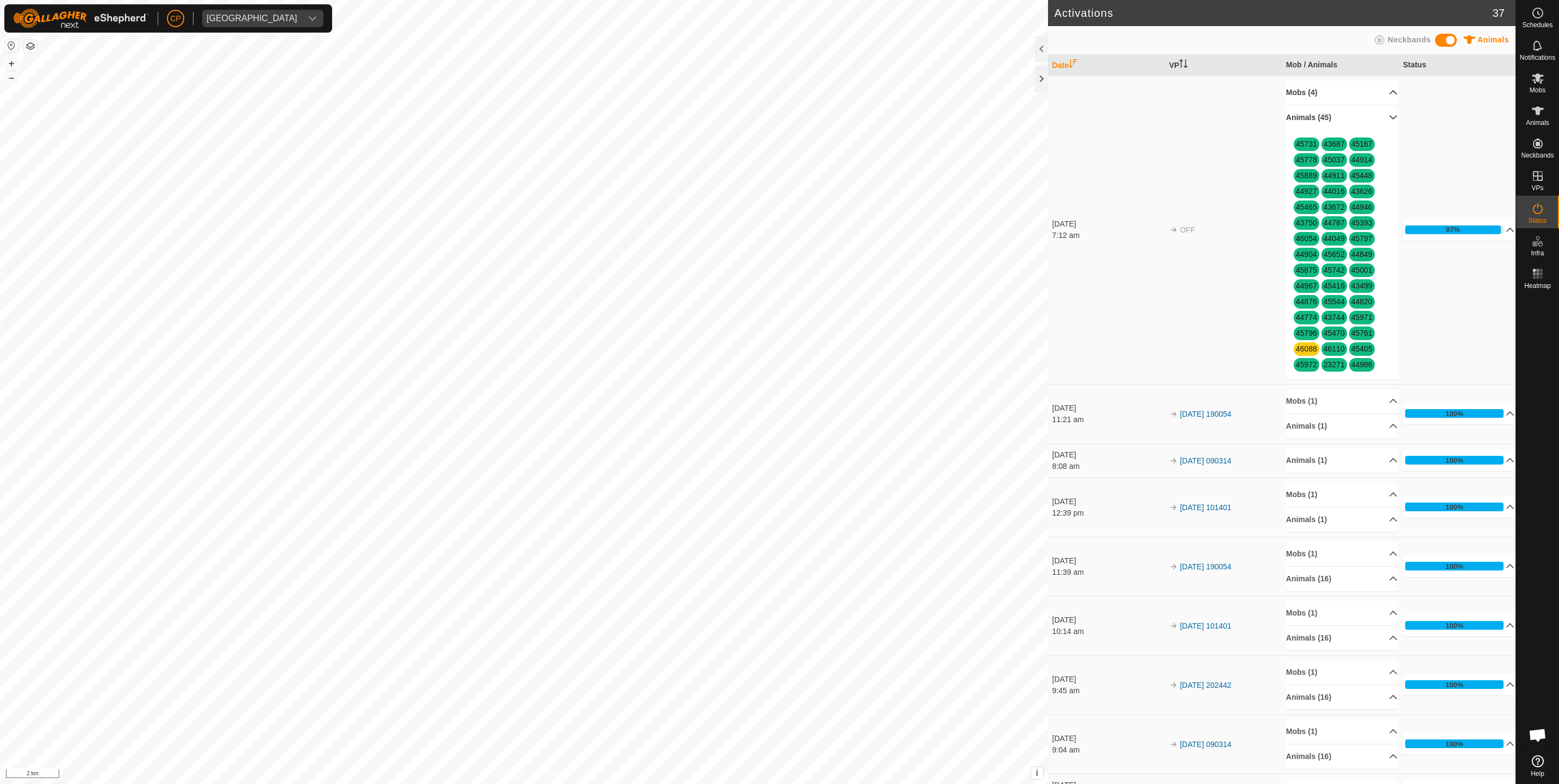
click at [1364, 98] on p-accordion-header "Mobs (4)" at bounding box center [1342, 93] width 112 height 24
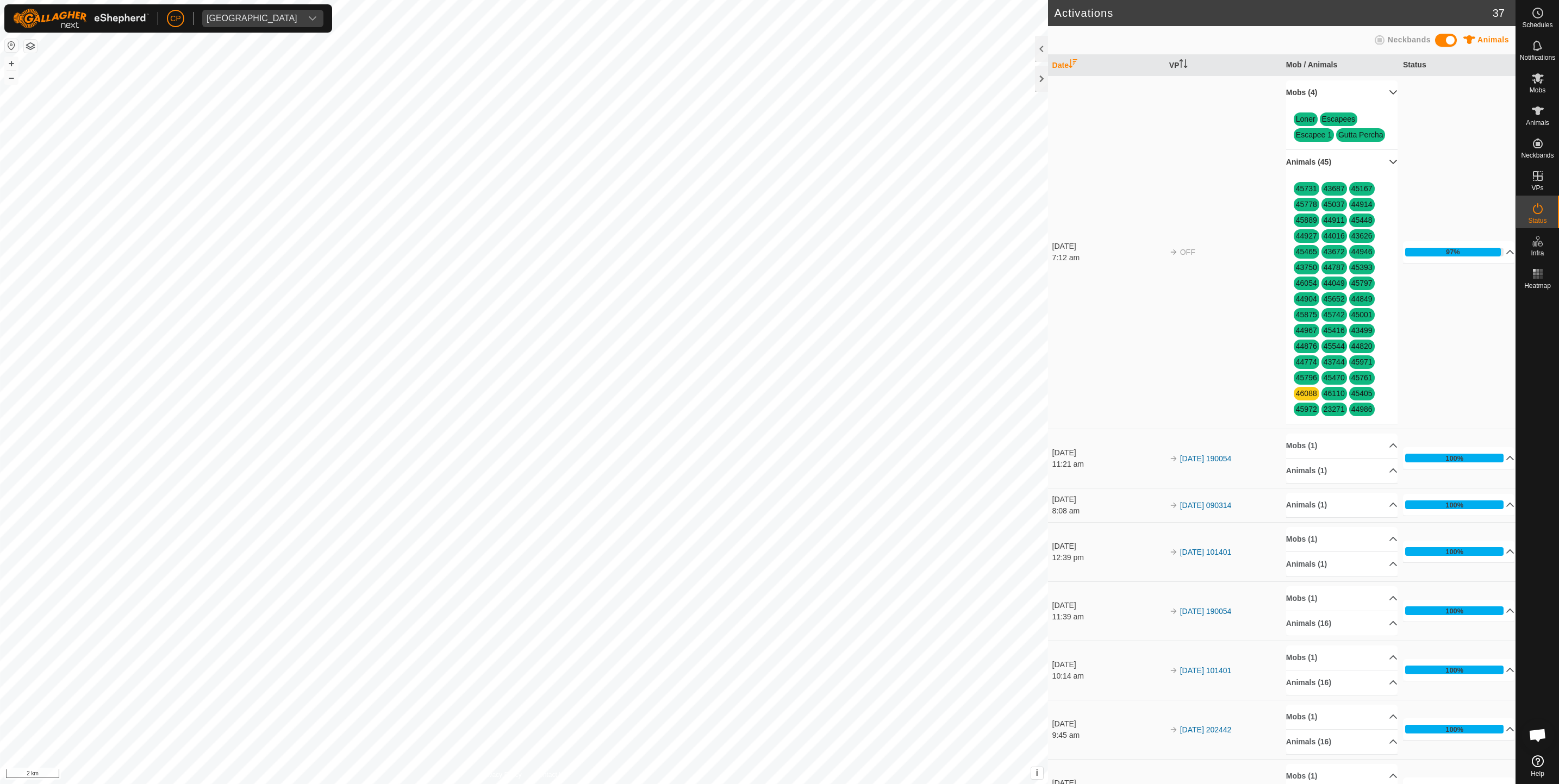
click at [1364, 98] on p-accordion-header "Mobs (4)" at bounding box center [1342, 93] width 112 height 24
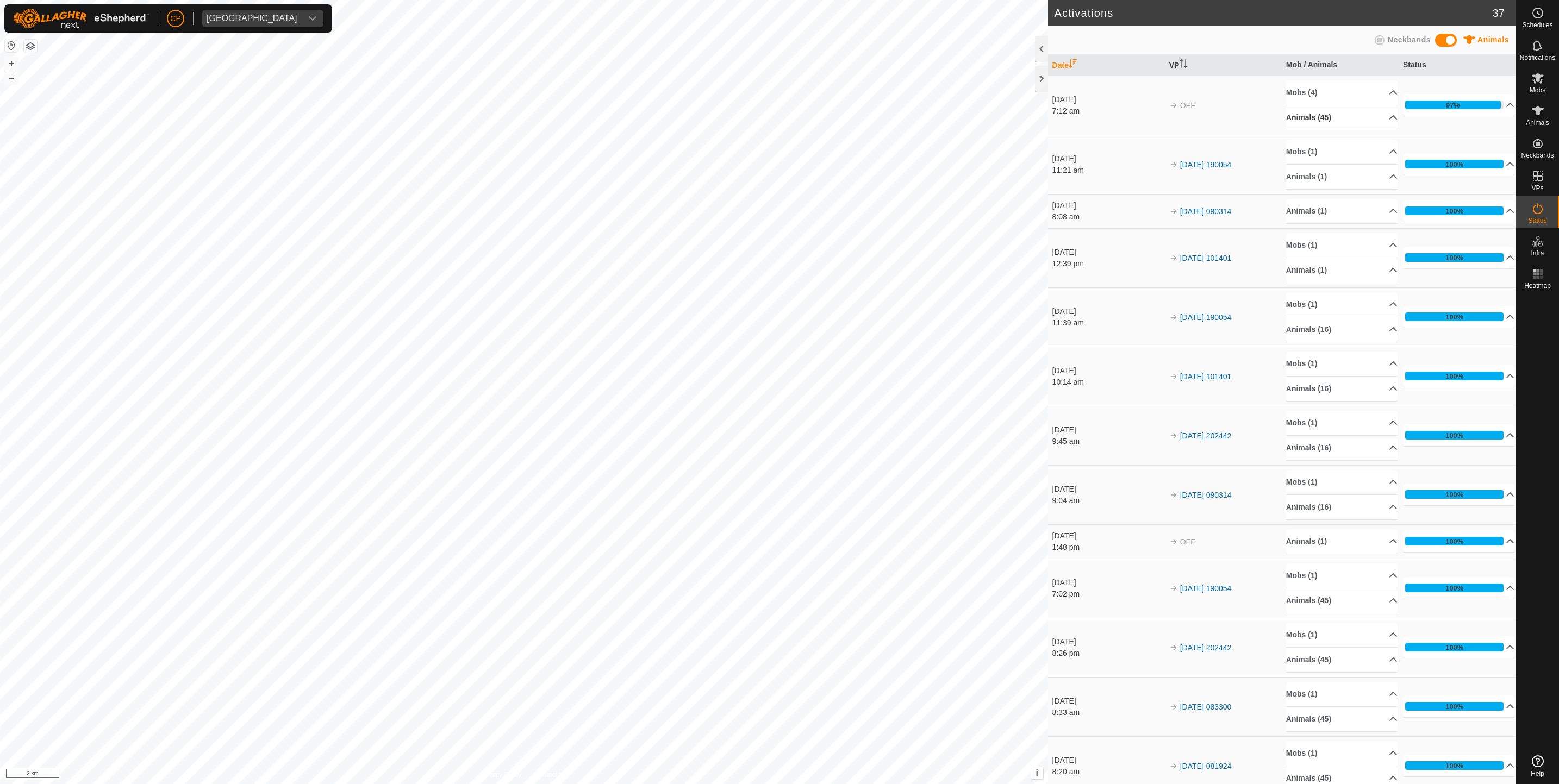
click at [1329, 123] on p-accordion-header "Animals (45)" at bounding box center [1342, 117] width 112 height 24
